Goal: Task Accomplishment & Management: Manage account settings

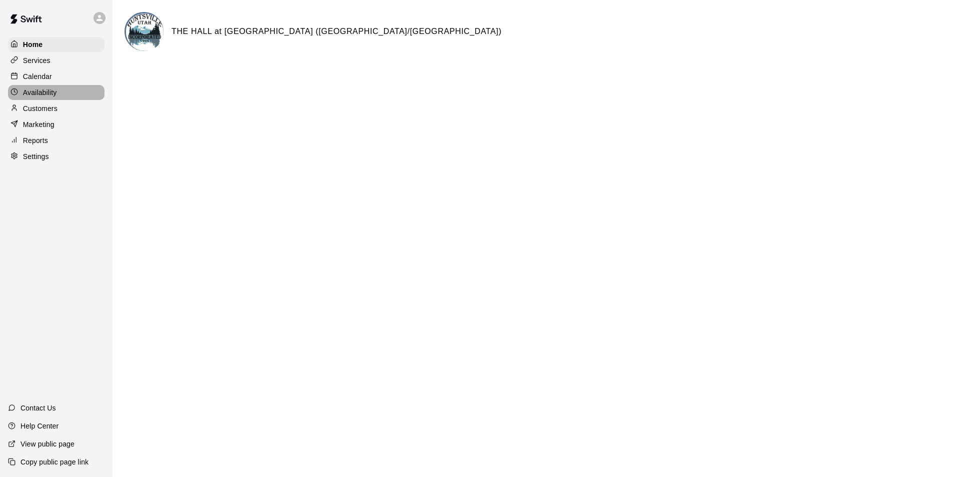
click at [31, 94] on p "Availability" at bounding box center [40, 93] width 34 height 10
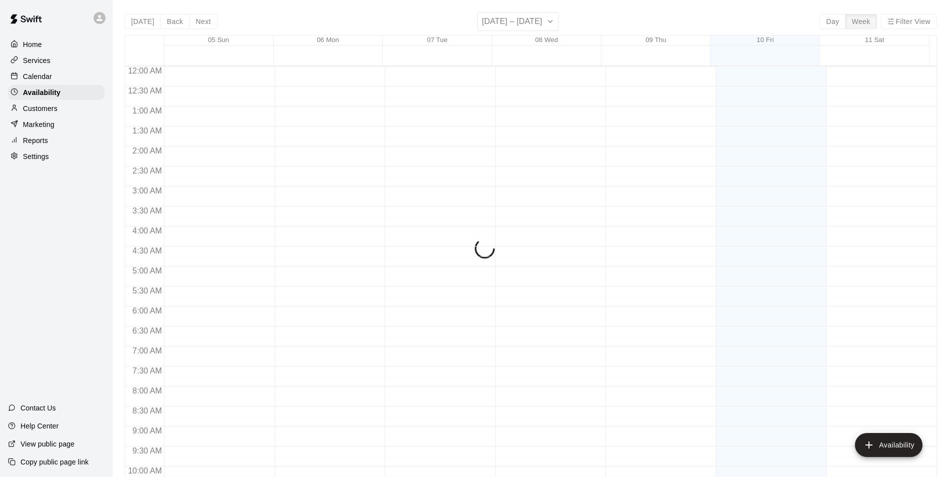
scroll to position [539, 0]
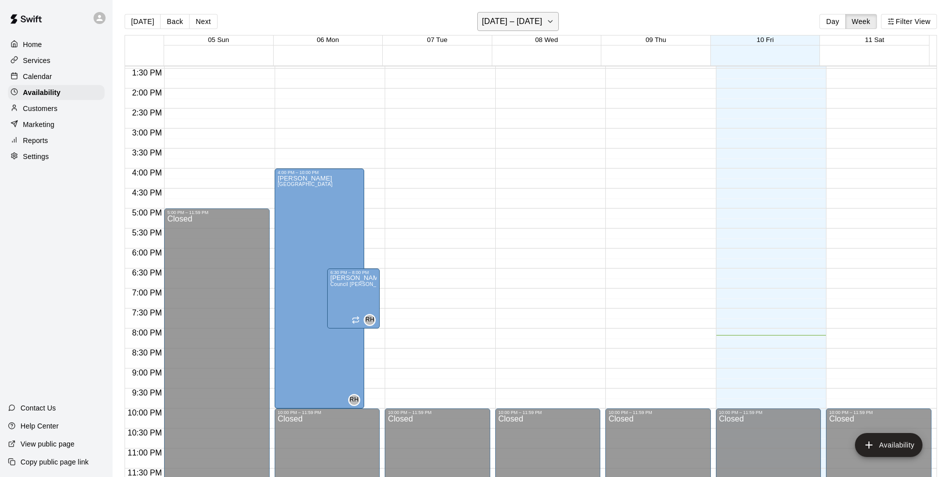
click at [555, 23] on button "[DATE] – [DATE]" at bounding box center [518, 21] width 82 height 19
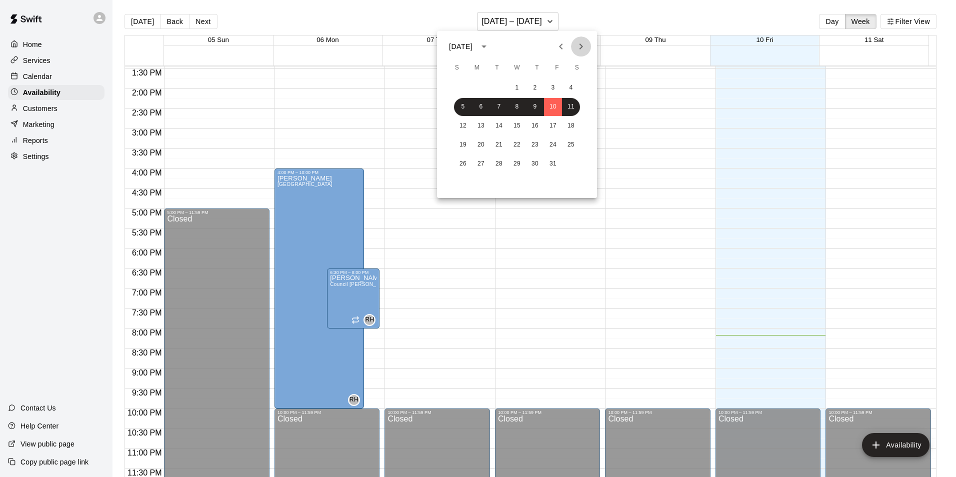
click at [582, 44] on icon "Next month" at bounding box center [581, 47] width 12 height 12
click at [498, 105] on button "4" at bounding box center [499, 107] width 18 height 18
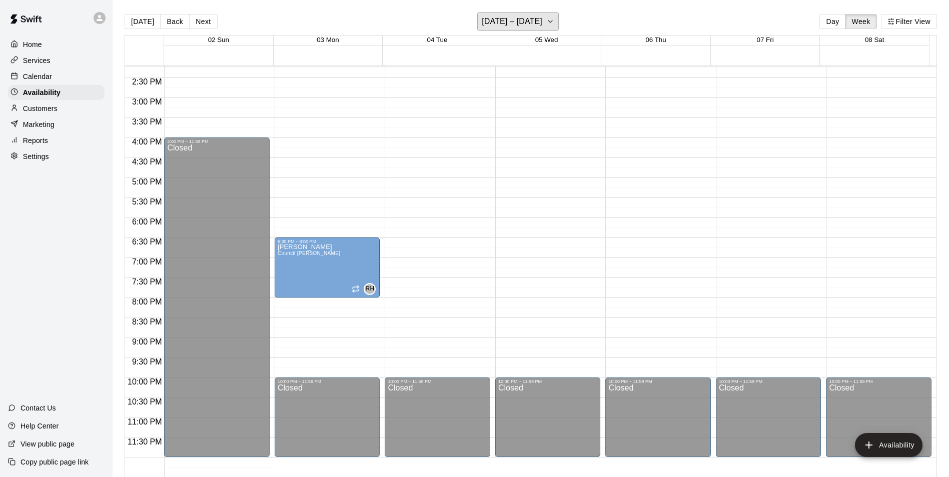
scroll to position [579, 0]
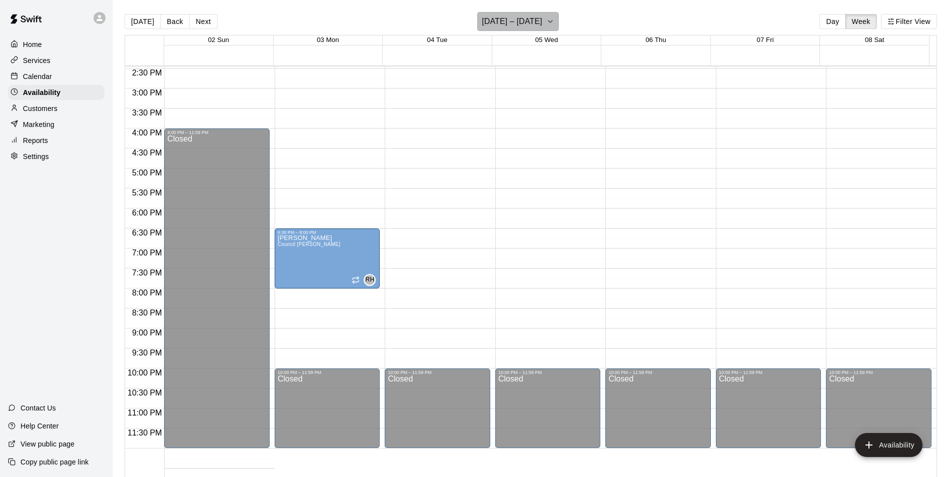
click at [552, 19] on icon "button" at bounding box center [550, 22] width 8 height 12
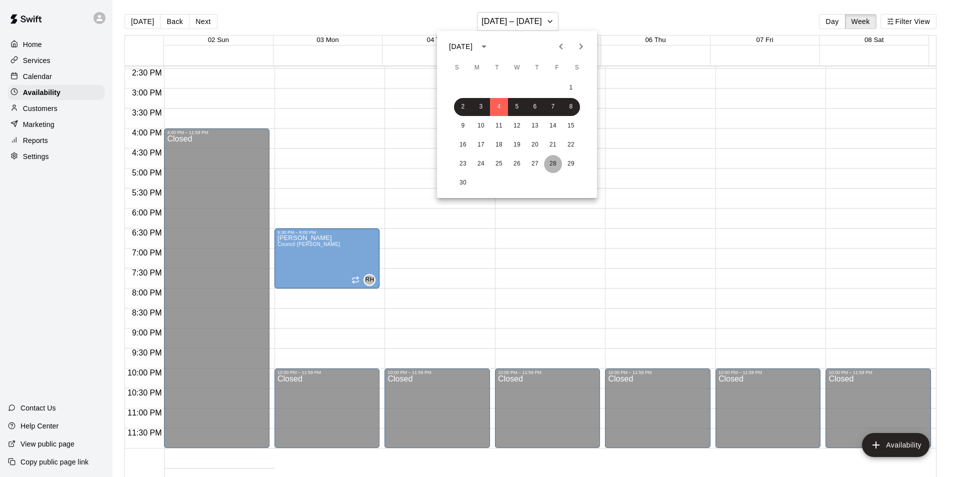
click at [555, 165] on button "28" at bounding box center [553, 164] width 18 height 18
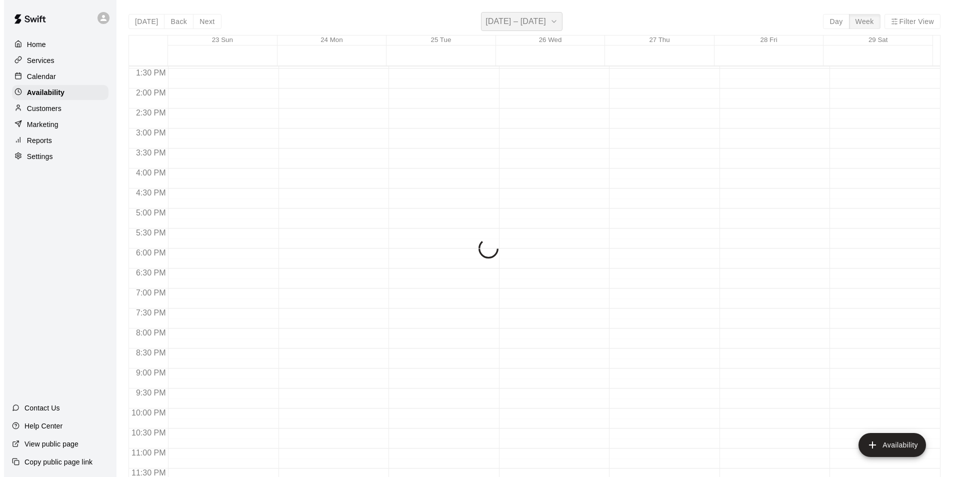
scroll to position [539, 0]
